Goal: Information Seeking & Learning: Learn about a topic

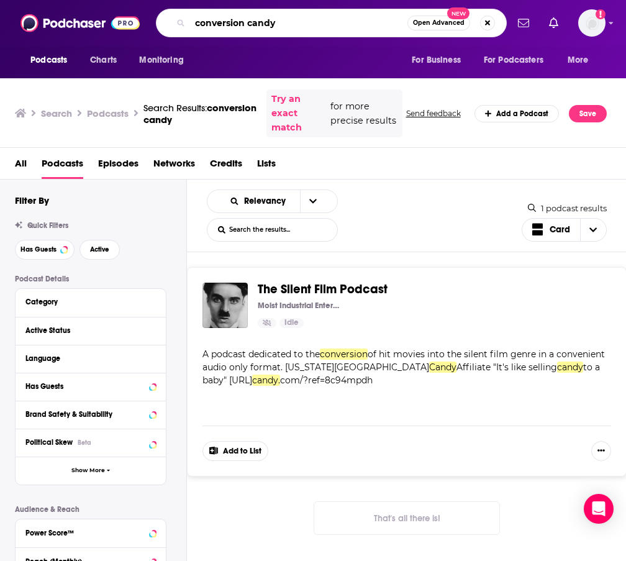
drag, startPoint x: 310, startPoint y: 16, endPoint x: 179, endPoint y: 16, distance: 131.6
click at [181, 16] on div "conversion candy Open Advanced New" at bounding box center [331, 23] width 351 height 29
drag, startPoint x: 296, startPoint y: 23, endPoint x: 214, endPoint y: 4, distance: 84.8
click at [220, 11] on div "conversion candy Open Advanced New" at bounding box center [331, 23] width 351 height 29
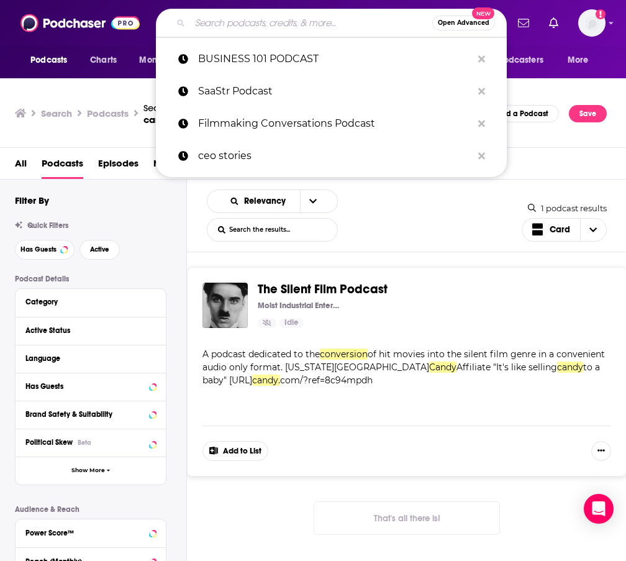
paste input "Business 101: Your Go-To Business Podcast for Finance and Growth Mastery"
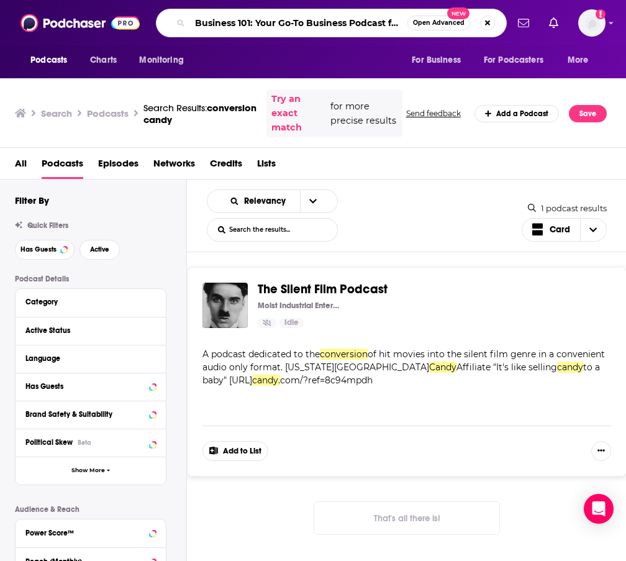
scroll to position [0, 134]
type input "Business 101: Your Go-To Business Podcast for Finance and Growth Mastery"
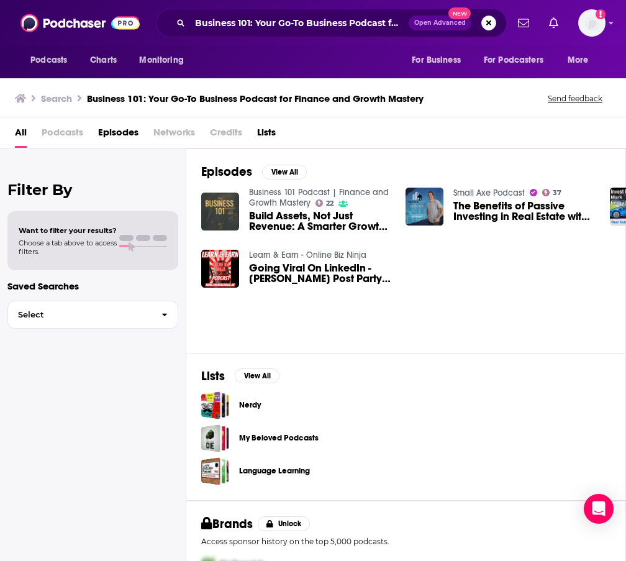
click at [229, 201] on img "Build Assets, Not Just Revenue: A Smarter Growth Playbook For Small Businesses" at bounding box center [220, 211] width 38 height 38
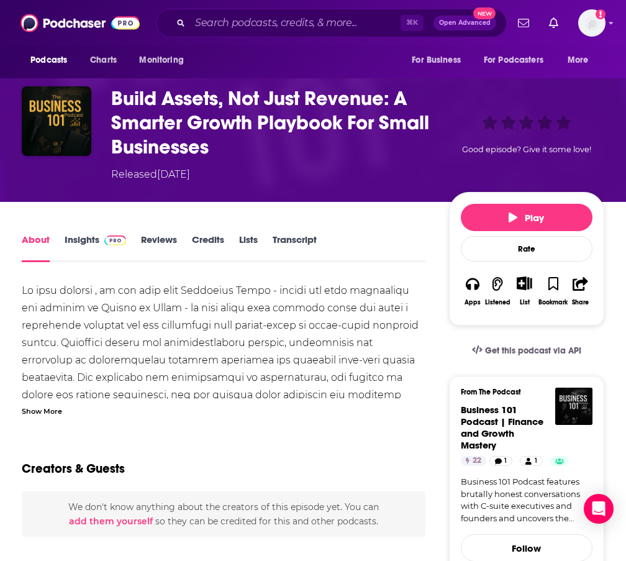
scroll to position [66, 0]
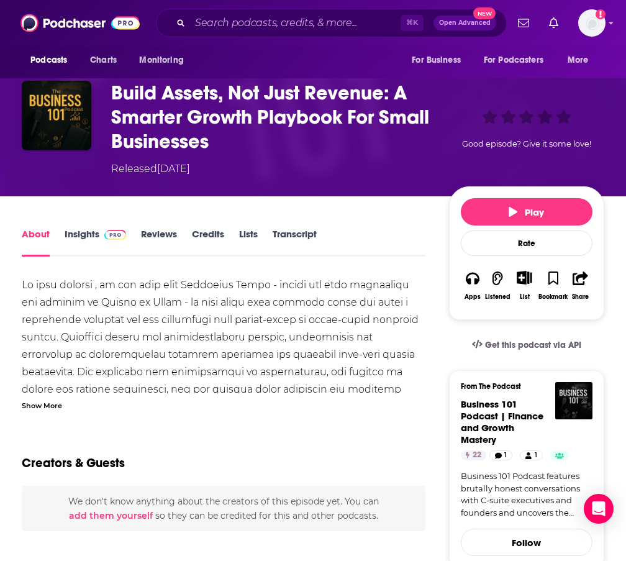
click at [160, 240] on link "Reviews" at bounding box center [159, 242] width 36 height 29
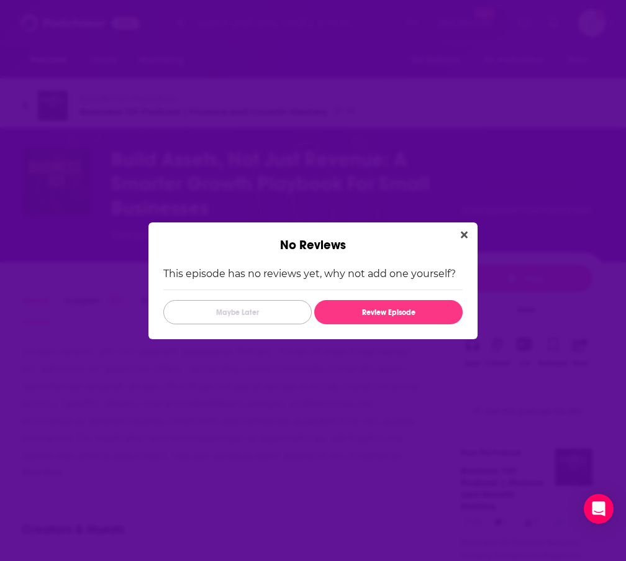
click at [221, 309] on button "Maybe Later" at bounding box center [237, 312] width 148 height 24
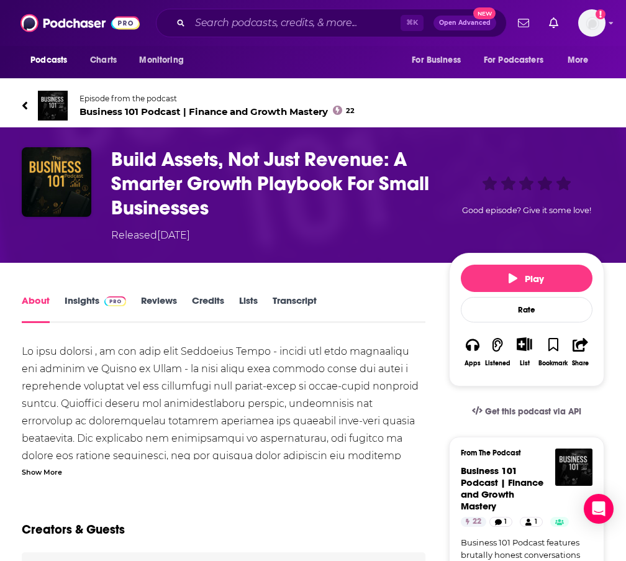
click at [34, 301] on link "About" at bounding box center [36, 308] width 28 height 29
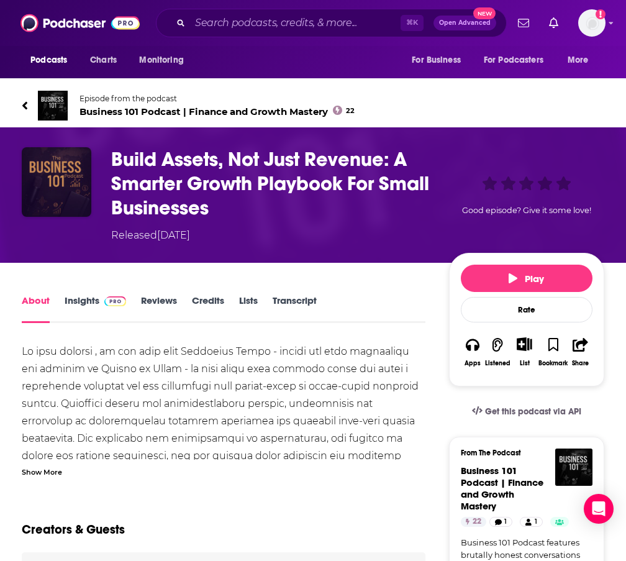
click at [50, 191] on img "Build Assets, Not Just Revenue: A Smarter Growth Playbook For Small Businesses" at bounding box center [57, 182] width 70 height 70
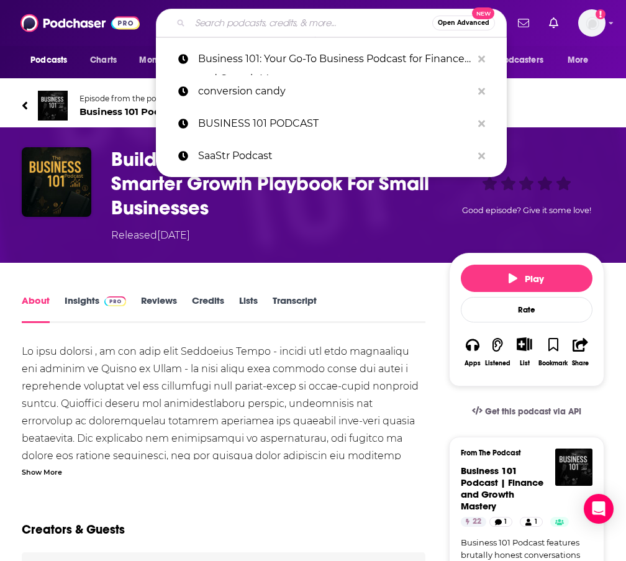
click at [294, 27] on input "Search podcasts, credits, & more..." at bounding box center [311, 23] width 242 height 20
paste input "Business 101: Your Go-To Business Podcast for Finance and Growth Mastery"
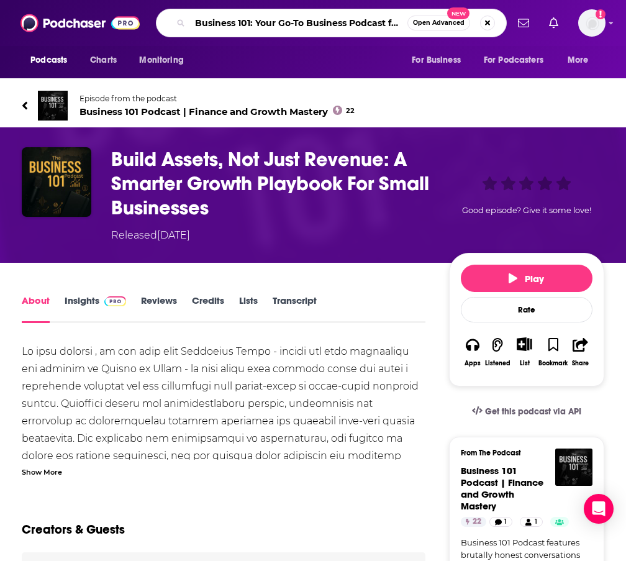
drag, startPoint x: 403, startPoint y: 24, endPoint x: 251, endPoint y: 22, distance: 152.1
click at [251, 22] on input "Business 101: Your Go-To Business Podcast for Finance and Growth Mastery" at bounding box center [298, 23] width 217 height 20
type input "Business 101"
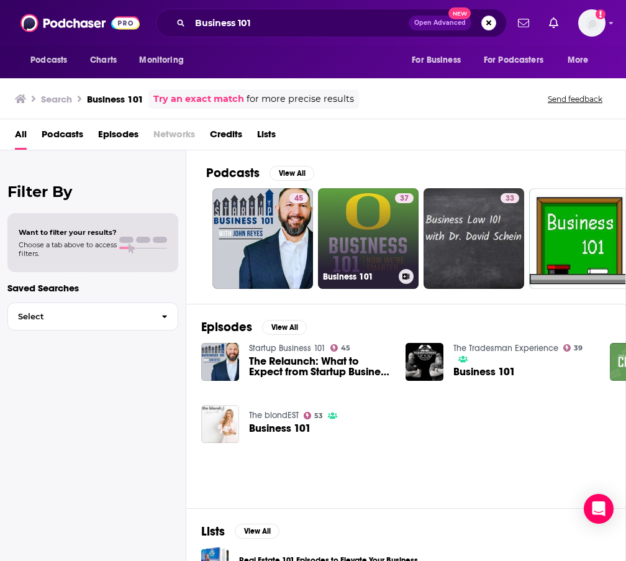
click at [371, 251] on link "37 Business 101" at bounding box center [368, 238] width 101 height 101
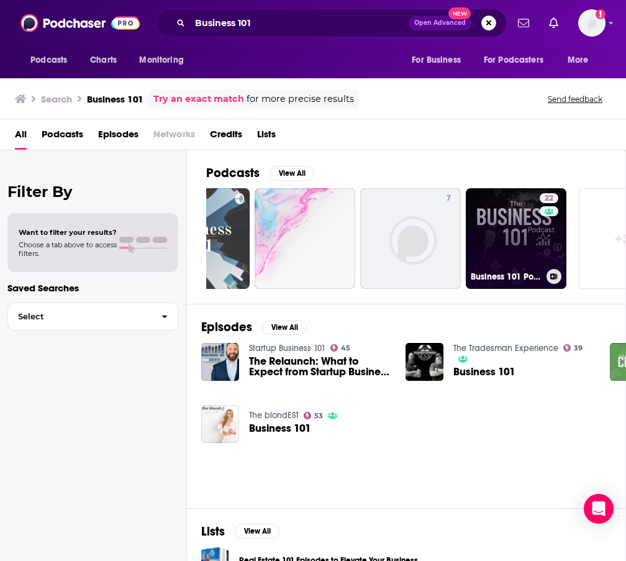
scroll to position [0, 545]
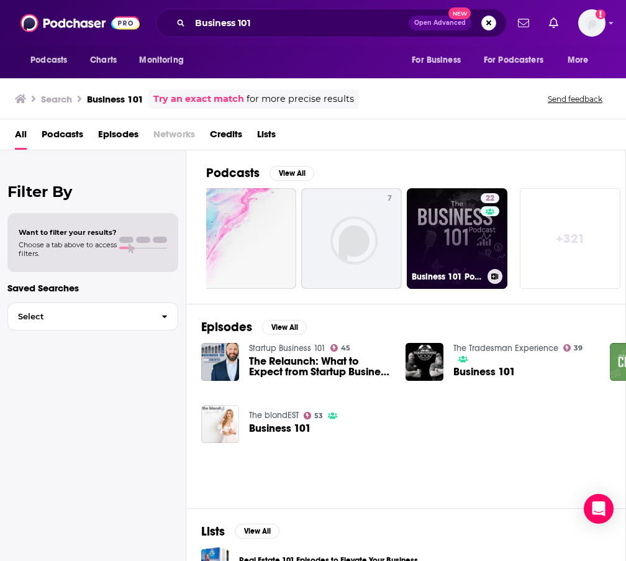
click at [474, 233] on link "22 Business 101 Podcast | Finance and Growth Mastery" at bounding box center [457, 238] width 101 height 101
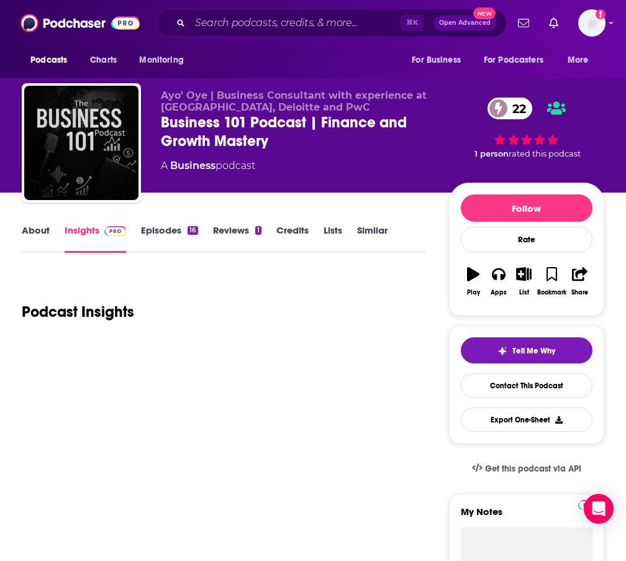
click at [465, 219] on div "Follow Rate" at bounding box center [527, 223] width 132 height 58
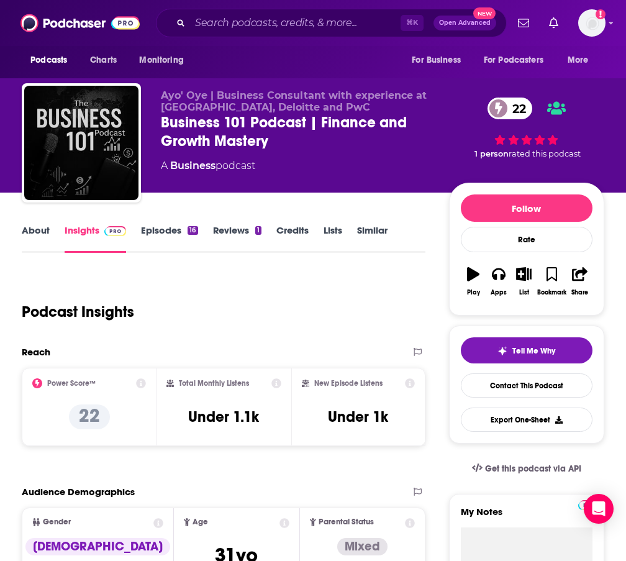
click at [37, 231] on link "About" at bounding box center [36, 238] width 28 height 29
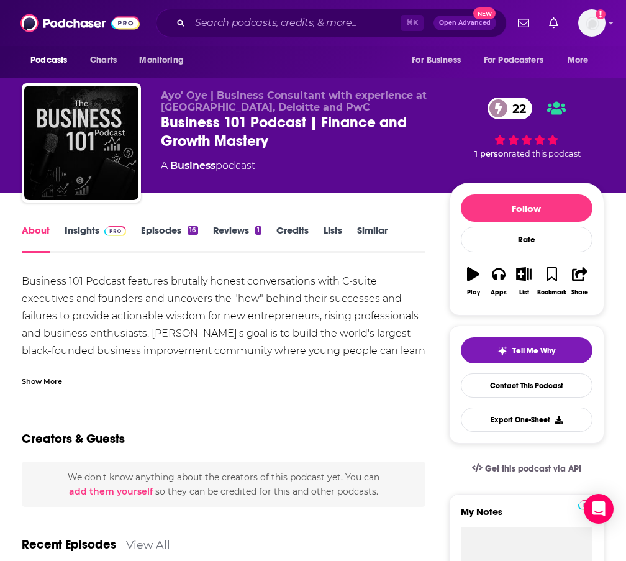
click at [56, 382] on div "Show More" at bounding box center [42, 380] width 40 height 12
